Goal: Task Accomplishment & Management: Use online tool/utility

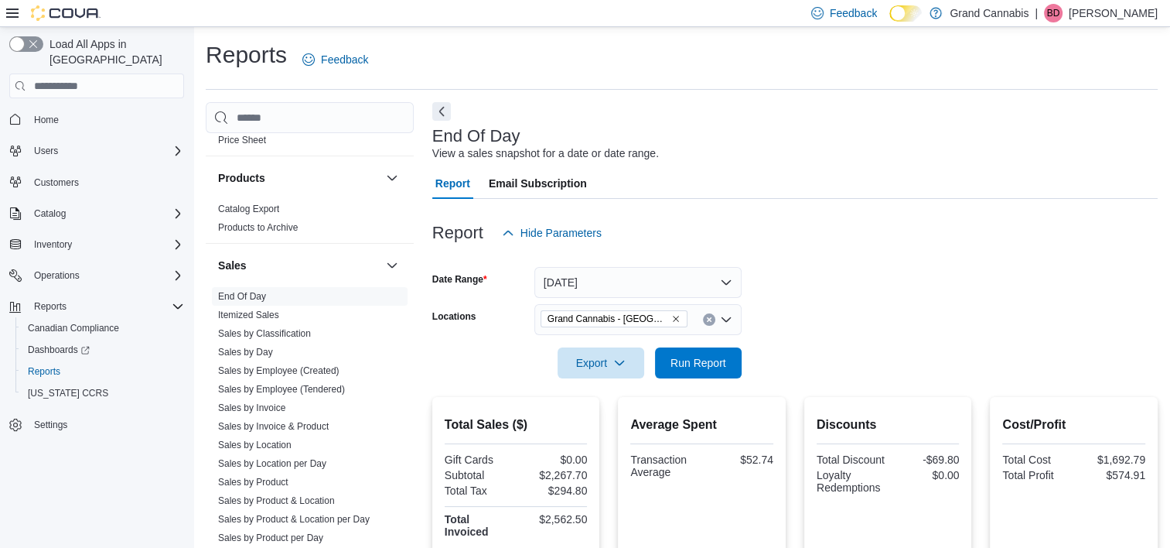
scroll to position [300, 0]
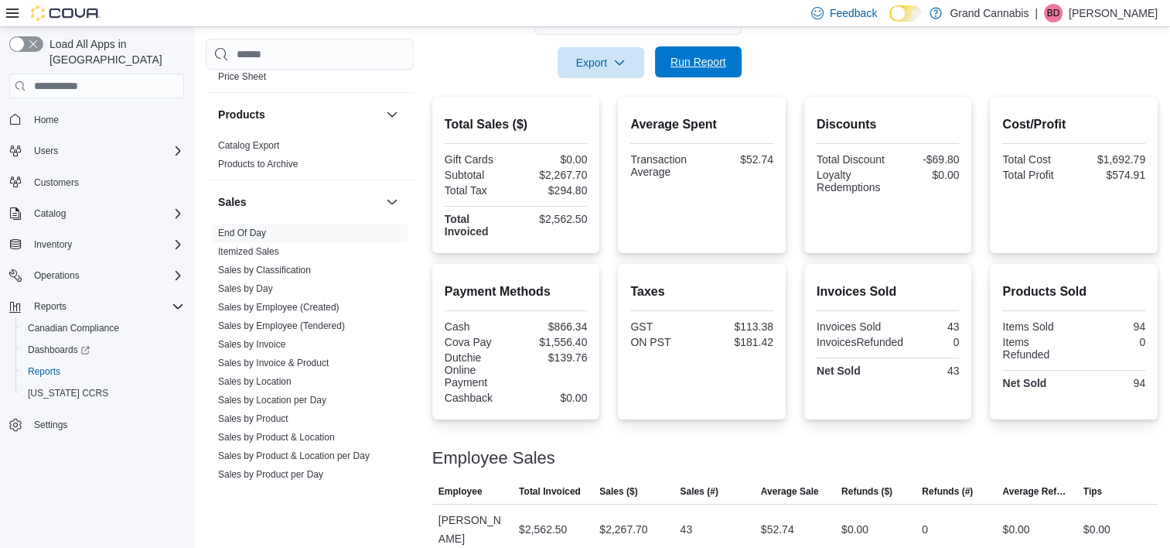
click at [708, 68] on span "Run Report" at bounding box center [699, 61] width 56 height 15
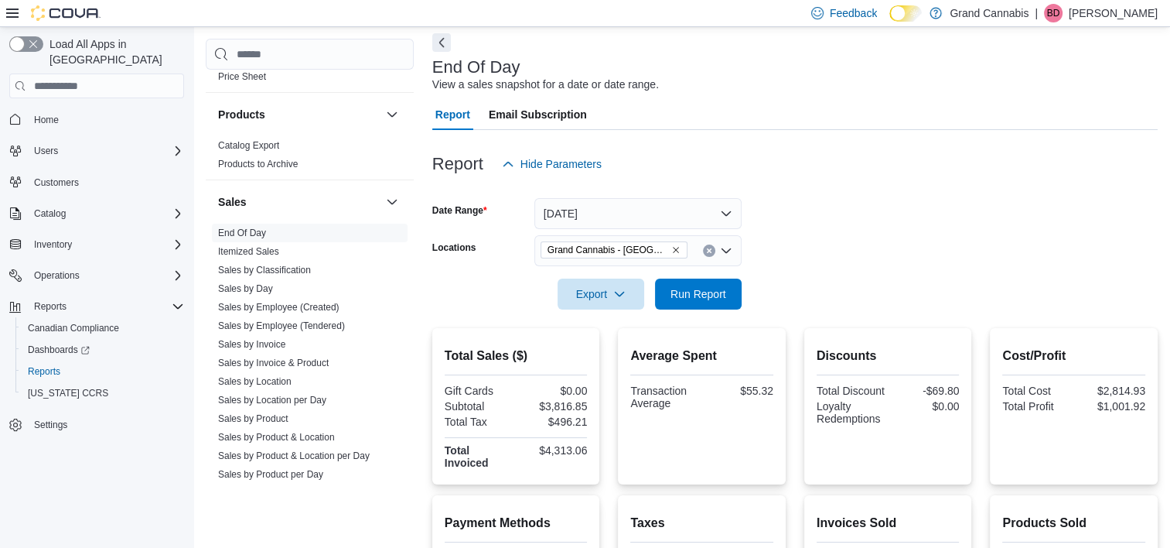
scroll to position [68, 0]
click at [675, 251] on icon "Remove Grand Cannabis - Georgetown from selection in this group" at bounding box center [675, 250] width 9 height 9
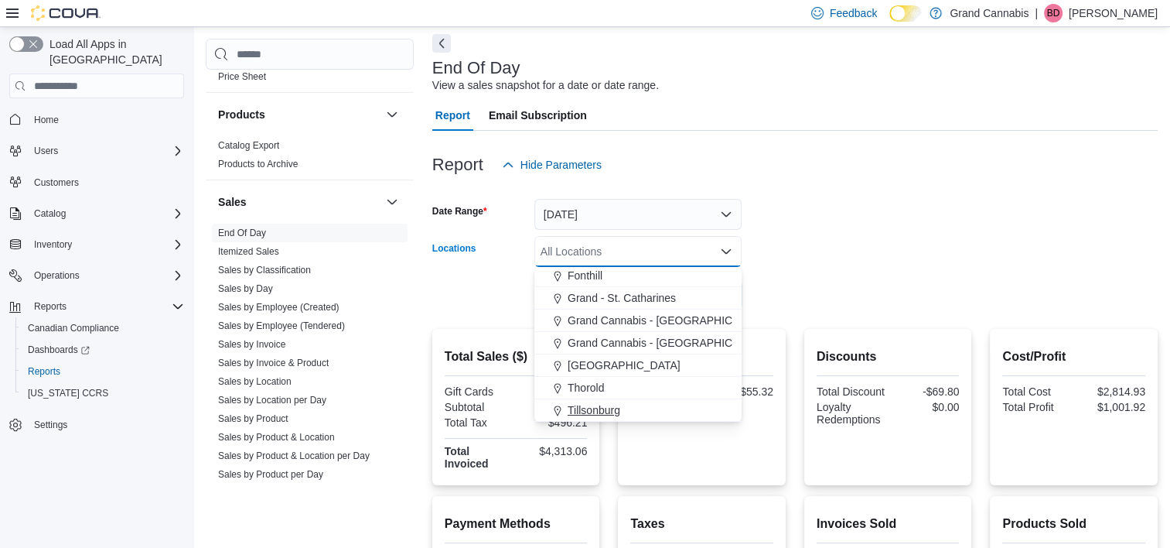
click at [590, 411] on span "Tillsonburg" at bounding box center [594, 409] width 53 height 15
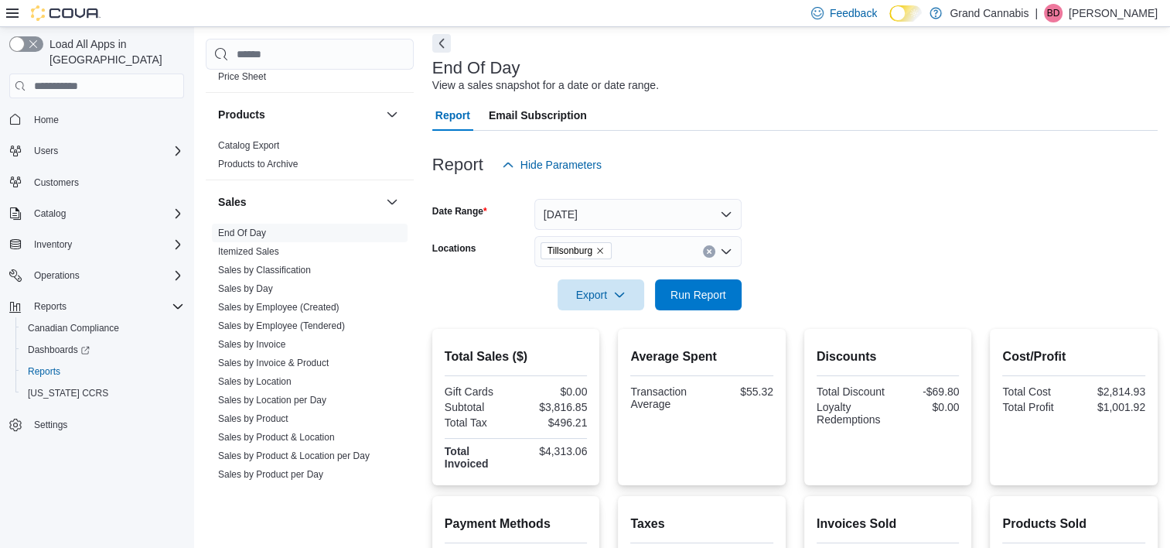
drag, startPoint x: 830, startPoint y: 267, endPoint x: 821, endPoint y: 267, distance: 9.3
click at [821, 267] on div at bounding box center [794, 273] width 725 height 12
click at [698, 298] on span "Run Report" at bounding box center [699, 293] width 56 height 15
click at [601, 247] on icon "Remove Tillsonburg from selection in this group" at bounding box center [600, 250] width 9 height 9
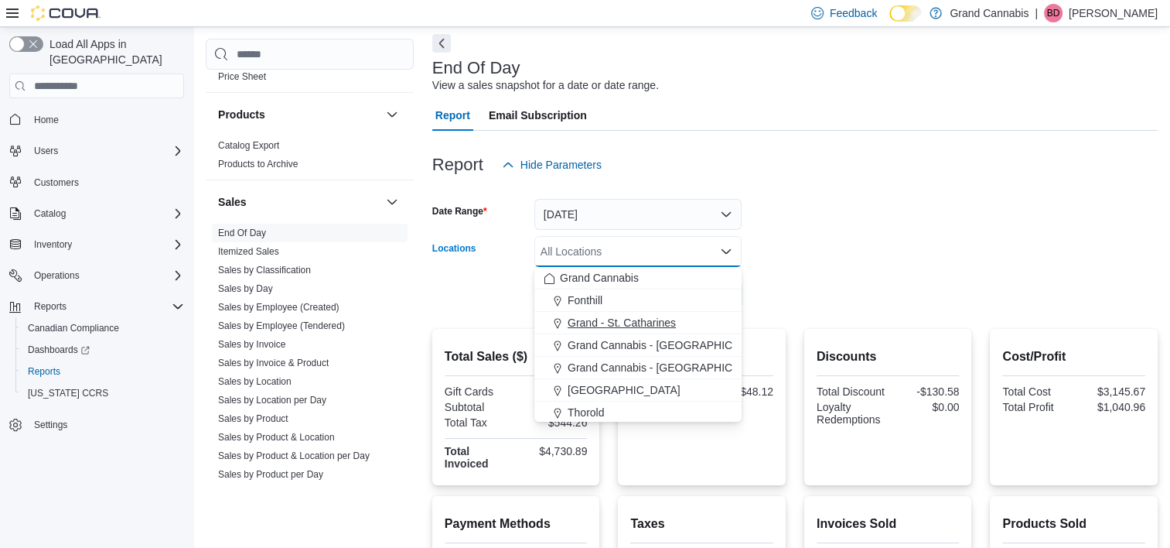
click at [613, 312] on button "Grand - St. Catharines" at bounding box center [637, 323] width 207 height 22
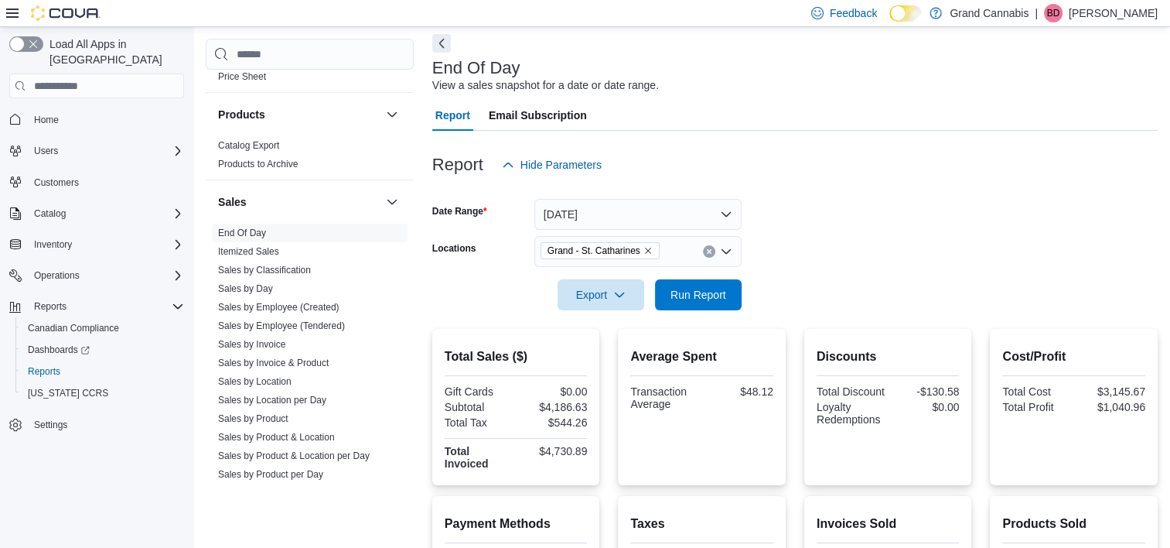
drag, startPoint x: 925, startPoint y: 232, endPoint x: 778, endPoint y: 292, distance: 158.8
click at [913, 235] on form "Date Range [DATE] Locations [GEOGRAPHIC_DATA] Export Run Report" at bounding box center [794, 245] width 725 height 130
click at [726, 302] on span "Run Report" at bounding box center [698, 293] width 68 height 31
click at [647, 247] on icon "Remove Grand - St. Catharines from selection in this group" at bounding box center [647, 250] width 9 height 9
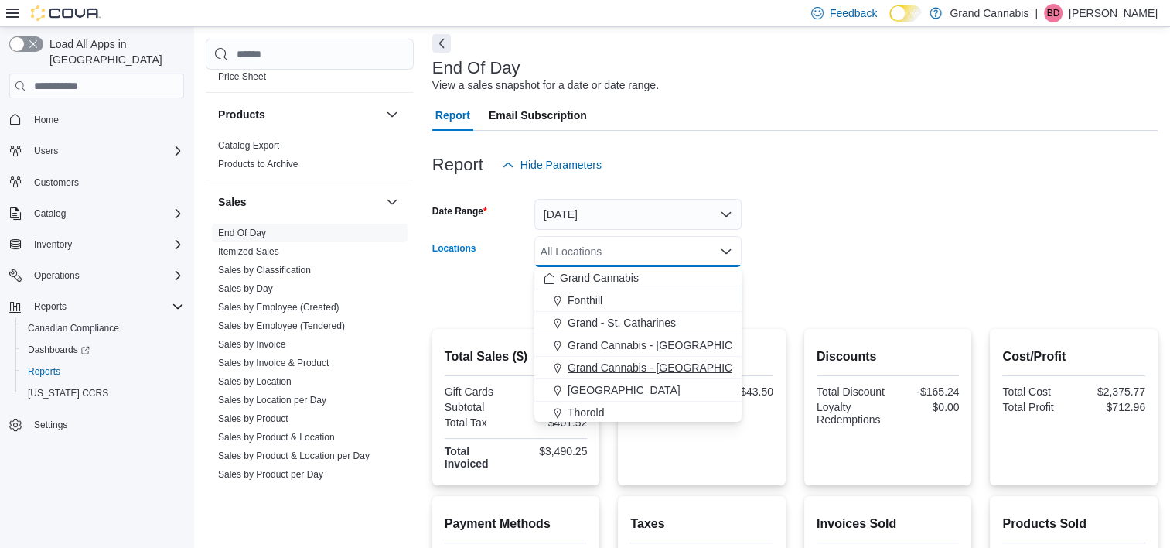
click at [616, 362] on span "Grand Cannabis - [GEOGRAPHIC_DATA]" at bounding box center [668, 367] width 201 height 15
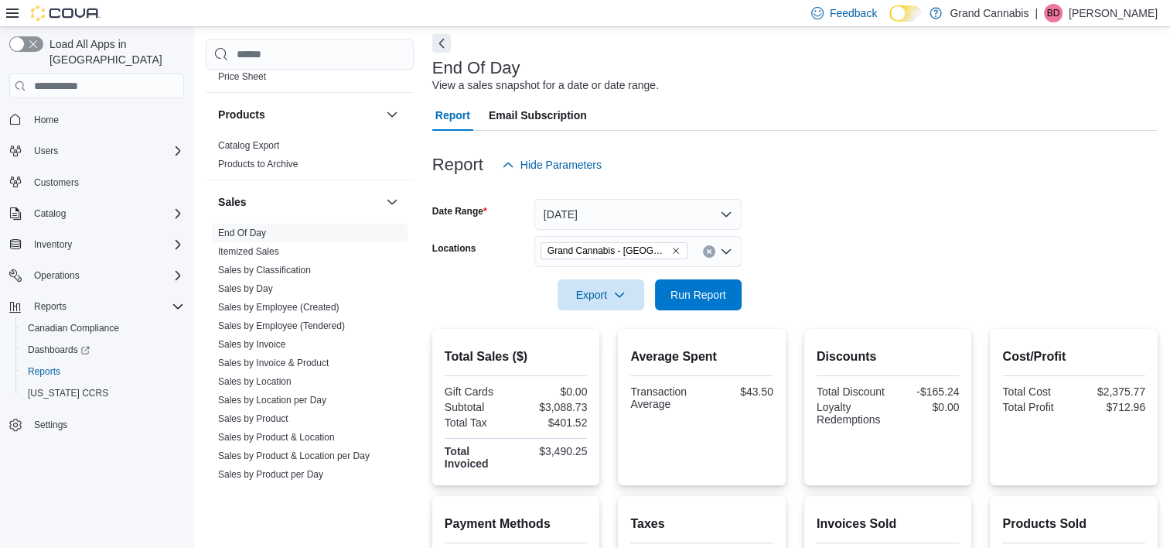
drag, startPoint x: 970, startPoint y: 223, endPoint x: 814, endPoint y: 264, distance: 161.5
click at [968, 224] on form "Date Range [DATE] Locations [GEOGRAPHIC_DATA] - [GEOGRAPHIC_DATA] Export Run Re…" at bounding box center [794, 245] width 725 height 130
click at [715, 300] on span "Run Report" at bounding box center [699, 293] width 56 height 15
click at [674, 247] on icon "Remove Grand Cannabis - Georgetown from selection in this group" at bounding box center [675, 250] width 9 height 9
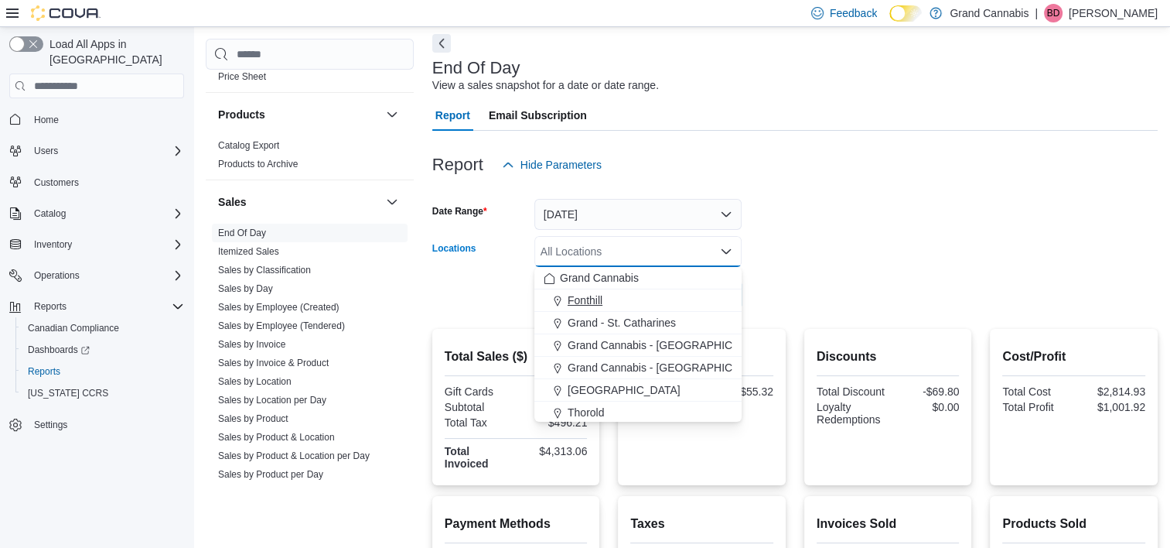
drag, startPoint x: 651, startPoint y: 316, endPoint x: 698, endPoint y: 297, distance: 50.7
click at [652, 313] on button "Grand - St. Catharines" at bounding box center [637, 323] width 207 height 22
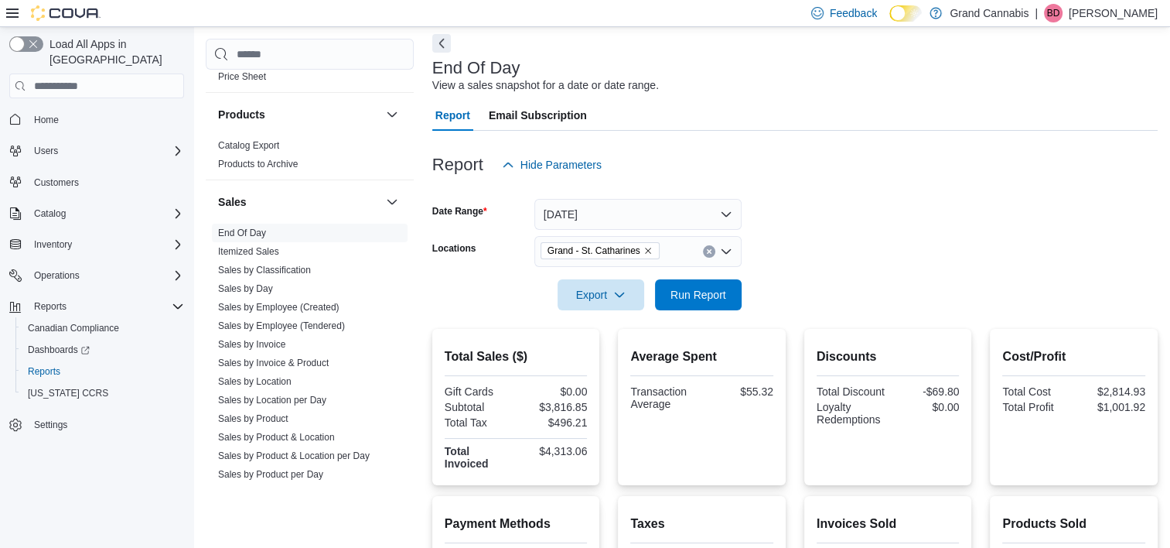
drag, startPoint x: 894, startPoint y: 240, endPoint x: 783, endPoint y: 284, distance: 119.8
click at [887, 242] on form "Date Range [DATE] Locations [GEOGRAPHIC_DATA] Export Run Report" at bounding box center [794, 245] width 725 height 130
click at [723, 288] on span "Run Report" at bounding box center [699, 293] width 56 height 15
click at [650, 251] on icon "Remove Grand - St. Catharines from selection in this group" at bounding box center [647, 250] width 9 height 9
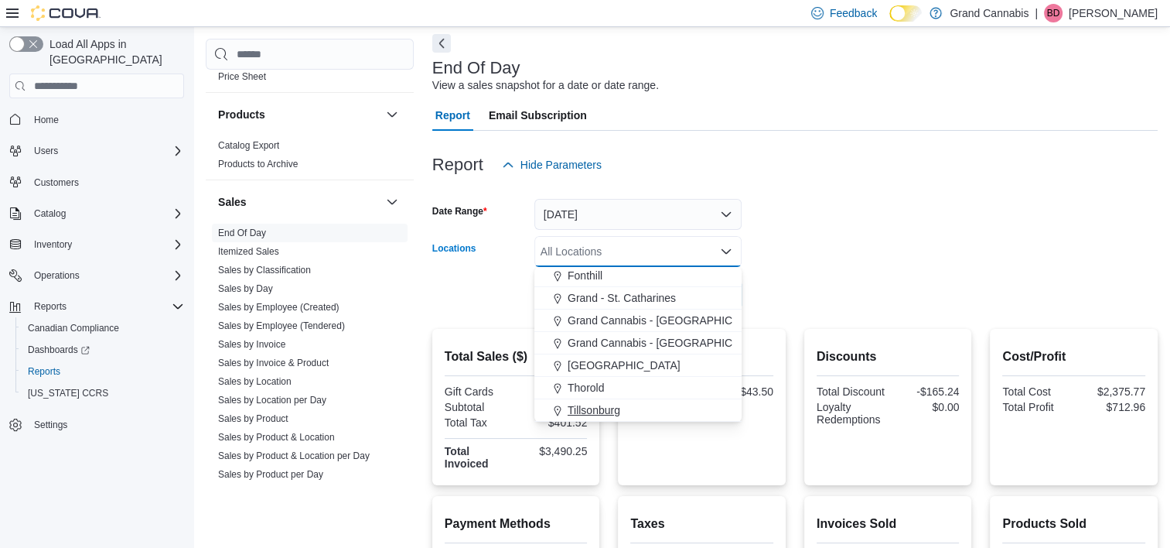
click at [588, 406] on span "Tillsonburg" at bounding box center [594, 409] width 53 height 15
click at [810, 260] on form "Date Range [DATE] Locations [GEOGRAPHIC_DATA] Combo box. Selected. [GEOGRAPHIC_…" at bounding box center [794, 245] width 725 height 130
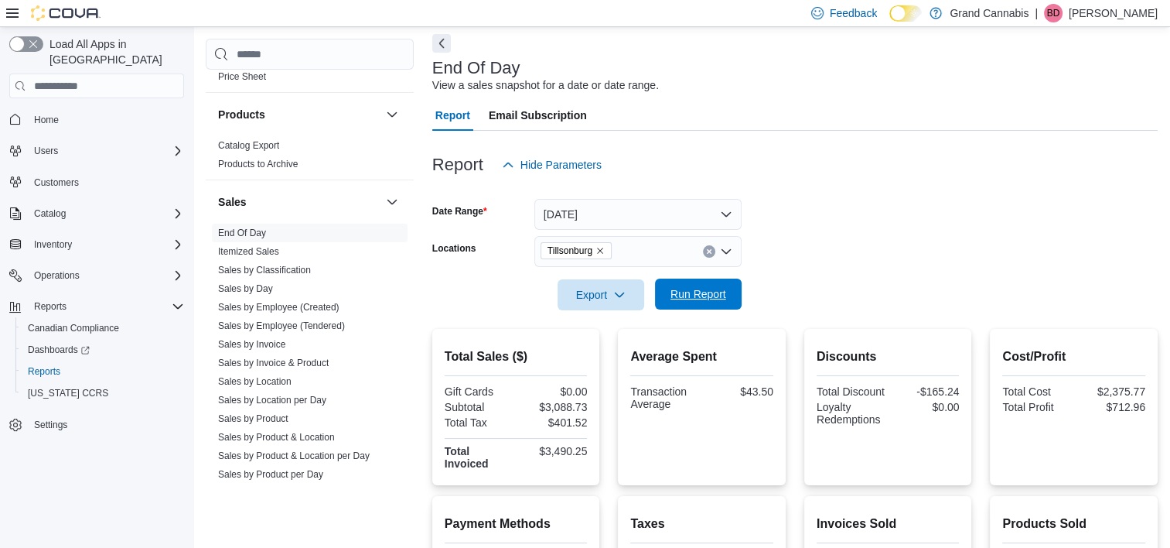
click at [711, 287] on span "Run Report" at bounding box center [699, 293] width 56 height 15
click at [603, 251] on icon "Remove Tillsonburg from selection in this group" at bounding box center [600, 250] width 9 height 9
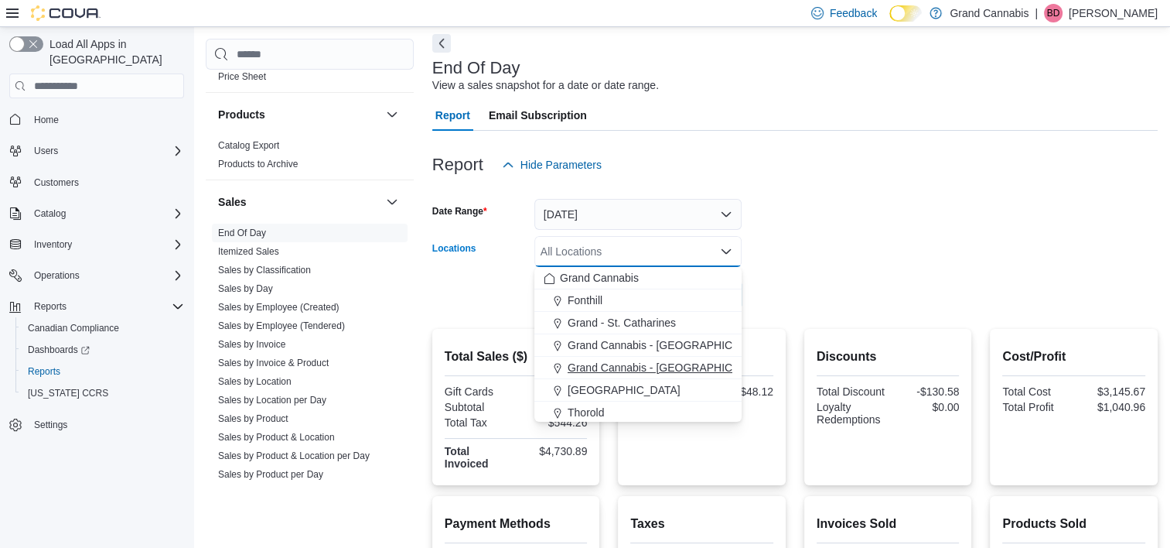
click at [631, 367] on span "Grand Cannabis - [GEOGRAPHIC_DATA]" at bounding box center [668, 367] width 201 height 15
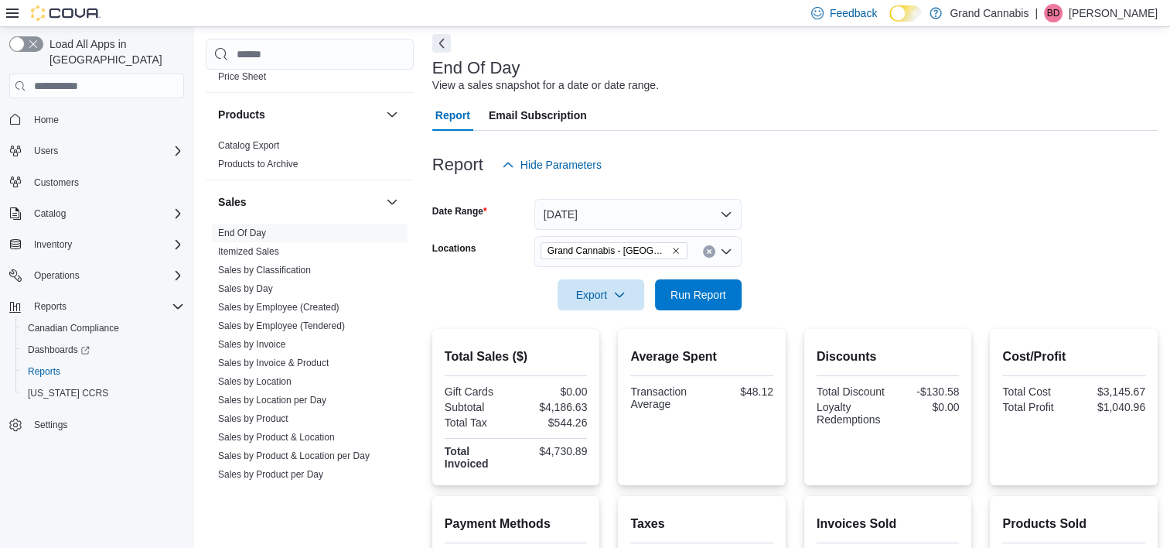
drag, startPoint x: 904, startPoint y: 278, endPoint x: 706, endPoint y: 324, distance: 203.2
click at [898, 282] on form "Date Range [DATE] Locations [GEOGRAPHIC_DATA] - [GEOGRAPHIC_DATA] Export Run Re…" at bounding box center [794, 245] width 725 height 130
click at [704, 296] on span "Run Report" at bounding box center [699, 293] width 56 height 15
